Goal: Information Seeking & Learning: Check status

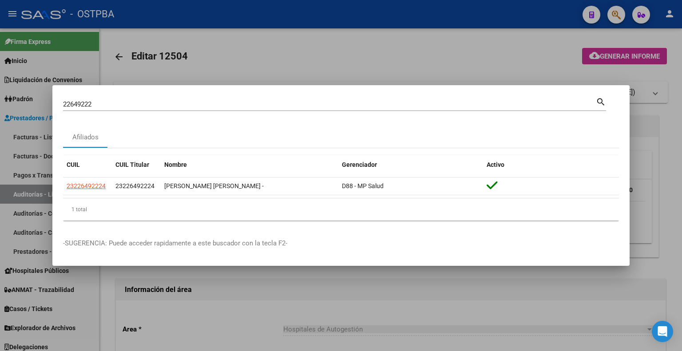
drag, startPoint x: 122, startPoint y: 95, endPoint x: 50, endPoint y: 101, distance: 73.0
click at [36, 96] on div "22649222 Buscar (apellido, dni, cuil, nro traspaso, cuit, obra social) search A…" at bounding box center [341, 175] width 682 height 351
click at [61, 104] on mat-dialog-content "22649222 Buscar (apellido, dni, cuil, nro traspaso, cuit, obra social) search A…" at bounding box center [340, 162] width 577 height 132
click at [62, 104] on mat-dialog-content "22649222 Buscar (apellido, dni, cuil, nro traspaso, cuit, obra social) search A…" at bounding box center [340, 162] width 577 height 132
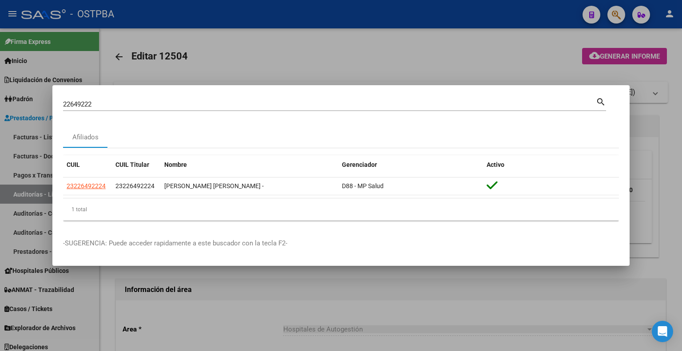
click at [78, 104] on input "22649222" at bounding box center [329, 104] width 532 height 8
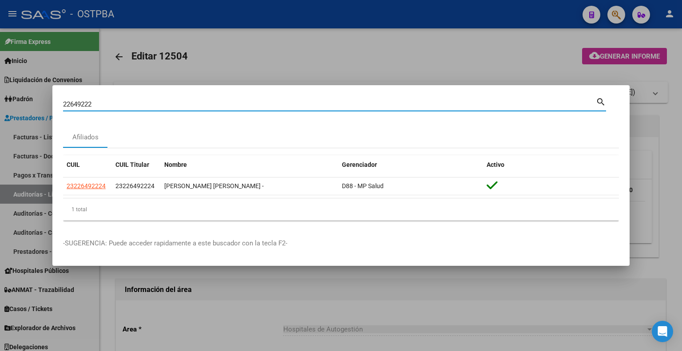
click at [83, 103] on input "22649222" at bounding box center [329, 104] width 532 height 8
click at [106, 103] on input "22649222" at bounding box center [329, 104] width 532 height 8
type input "28493949"
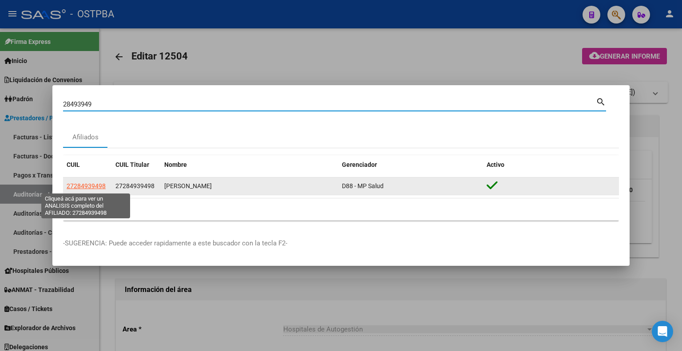
click at [83, 186] on span "27284939498" at bounding box center [86, 185] width 39 height 7
type textarea "27284939498"
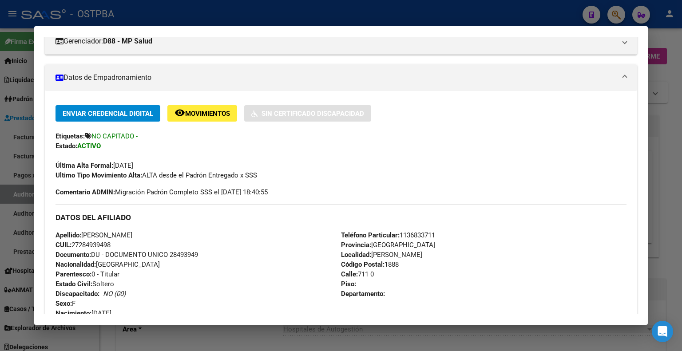
scroll to position [112, 0]
